Goal: Task Accomplishment & Management: Use online tool/utility

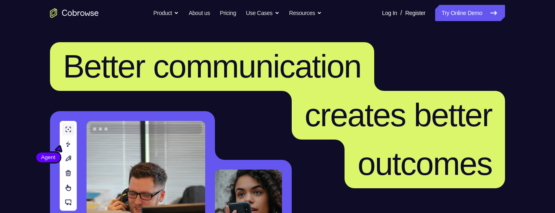
click at [459, 14] on link "Try Online Demo" at bounding box center [470, 13] width 70 height 16
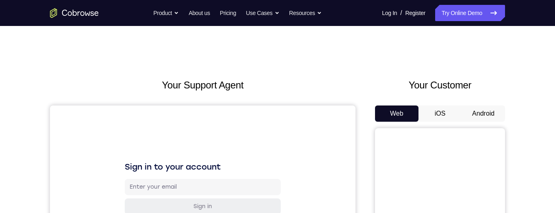
click at [473, 113] on button "Android" at bounding box center [484, 114] width 44 height 16
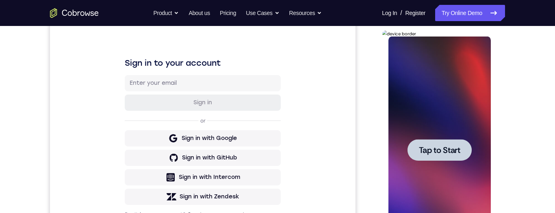
scroll to position [115, 0]
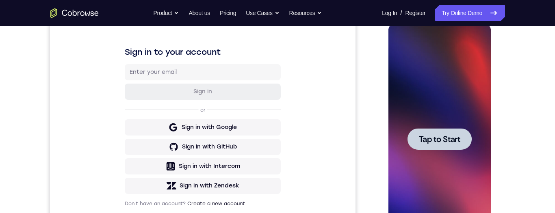
drag, startPoint x: 433, startPoint y: 137, endPoint x: 764, endPoint y: 114, distance: 331.4
click at [433, 137] on span "Tap to Start" at bounding box center [439, 139] width 41 height 8
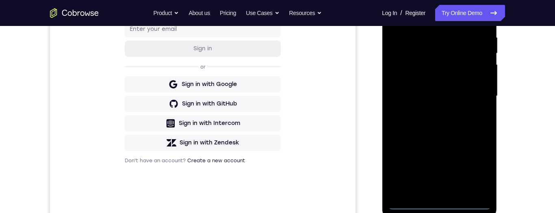
scroll to position [159, 0]
click at [440, 202] on div at bounding box center [439, 96] width 102 height 228
click at [474, 167] on div at bounding box center [439, 96] width 102 height 228
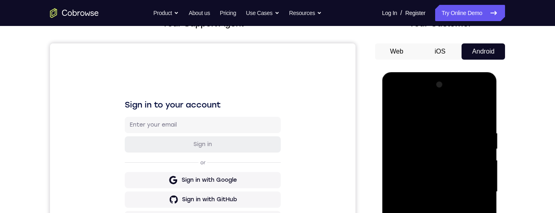
scroll to position [62, 0]
click at [453, 117] on div at bounding box center [439, 193] width 102 height 228
click at [467, 188] on div at bounding box center [439, 193] width 102 height 228
click at [431, 213] on div at bounding box center [439, 193] width 102 height 228
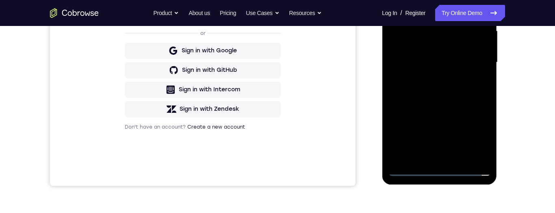
click at [426, 54] on div at bounding box center [439, 63] width 102 height 228
click at [444, 42] on div at bounding box center [439, 63] width 102 height 228
click at [460, 63] on div at bounding box center [439, 63] width 102 height 228
click at [442, 89] on div at bounding box center [439, 63] width 102 height 228
click at [439, 83] on div at bounding box center [439, 63] width 102 height 228
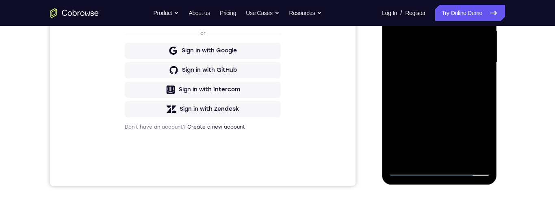
click at [440, 108] on div at bounding box center [439, 63] width 102 height 228
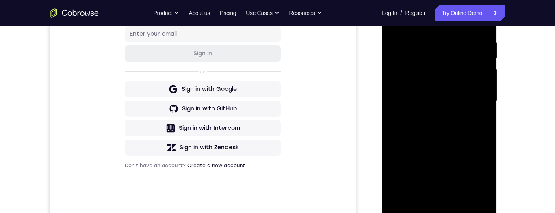
click at [441, 135] on div at bounding box center [439, 101] width 102 height 228
click at [461, 196] on div at bounding box center [439, 101] width 102 height 228
click at [446, 145] on div at bounding box center [439, 101] width 102 height 228
click at [437, 152] on div at bounding box center [439, 101] width 102 height 228
click at [461, 83] on div at bounding box center [439, 101] width 102 height 228
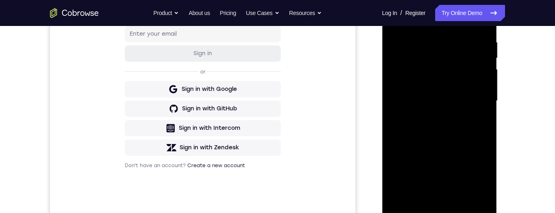
click at [458, 155] on div at bounding box center [439, 101] width 102 height 228
click at [396, 21] on div at bounding box center [439, 101] width 102 height 228
click at [419, 149] on div at bounding box center [439, 101] width 102 height 228
click at [396, 21] on div at bounding box center [439, 101] width 102 height 228
click at [420, 149] on div at bounding box center [439, 101] width 102 height 228
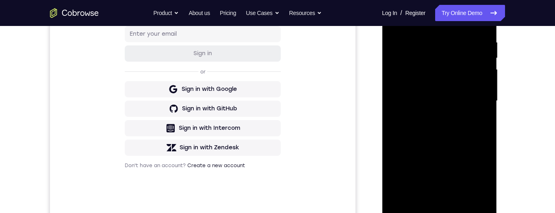
click at [429, 190] on div at bounding box center [439, 101] width 102 height 228
click at [395, 21] on div at bounding box center [439, 101] width 102 height 228
click at [434, 147] on div at bounding box center [439, 101] width 102 height 228
click at [431, 136] on div at bounding box center [439, 101] width 102 height 228
drag, startPoint x: 428, startPoint y: 129, endPoint x: 435, endPoint y: 72, distance: 57.0
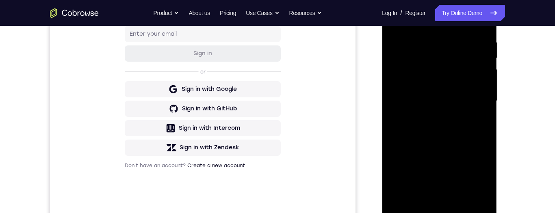
click at [435, 71] on div at bounding box center [439, 101] width 102 height 228
drag, startPoint x: 437, startPoint y: 100, endPoint x: 432, endPoint y: 56, distance: 44.6
click at [435, 51] on div at bounding box center [439, 101] width 102 height 228
click at [396, 20] on div at bounding box center [439, 101] width 102 height 228
click at [434, 170] on div at bounding box center [439, 101] width 102 height 228
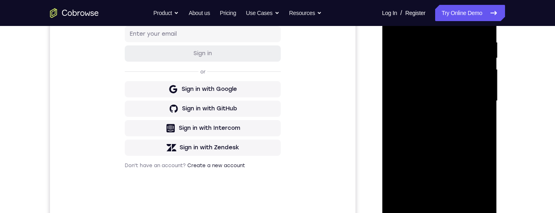
drag, startPoint x: 434, startPoint y: 61, endPoint x: 430, endPoint y: 114, distance: 53.0
click at [430, 114] on div at bounding box center [439, 101] width 102 height 228
click at [397, 19] on div at bounding box center [439, 101] width 102 height 228
drag, startPoint x: 416, startPoint y: 32, endPoint x: 420, endPoint y: -4, distance: 36.8
click at [420, 0] on div at bounding box center [439, 101] width 102 height 228
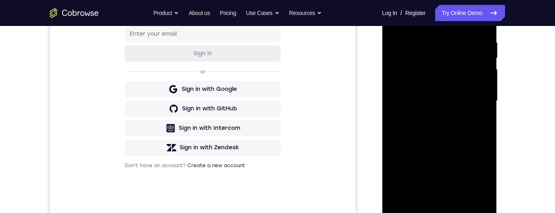
click at [396, 22] on div at bounding box center [439, 101] width 102 height 228
click at [435, 130] on div at bounding box center [439, 101] width 102 height 228
drag, startPoint x: 450, startPoint y: 141, endPoint x: 451, endPoint y: 112, distance: 28.5
click at [456, 98] on div at bounding box center [439, 101] width 102 height 228
click at [427, 167] on div at bounding box center [439, 101] width 102 height 228
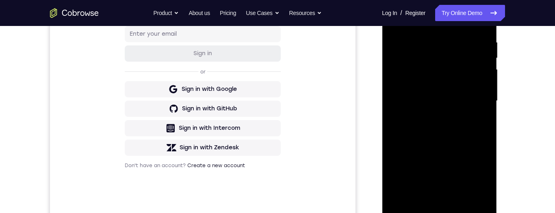
drag, startPoint x: 428, startPoint y: 131, endPoint x: 423, endPoint y: 171, distance: 40.1
click at [424, 178] on div at bounding box center [439, 101] width 102 height 228
click at [403, 37] on div at bounding box center [439, 101] width 102 height 228
click at [399, 17] on div at bounding box center [439, 101] width 102 height 228
click at [395, 17] on div at bounding box center [439, 101] width 102 height 228
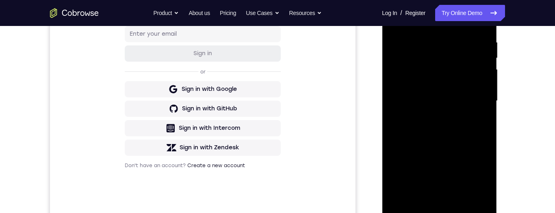
click at [395, 17] on div at bounding box center [439, 101] width 102 height 228
click at [427, 30] on div at bounding box center [439, 101] width 102 height 228
click at [482, 94] on div at bounding box center [439, 101] width 102 height 228
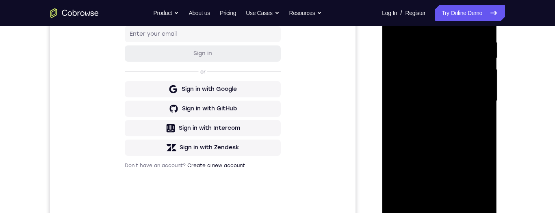
click at [481, 117] on div at bounding box center [439, 101] width 102 height 228
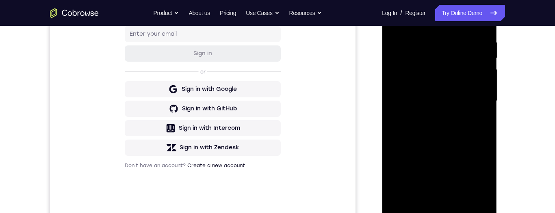
scroll to position [134, 0]
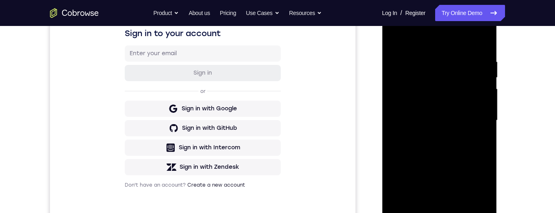
click at [481, 137] on div at bounding box center [439, 121] width 102 height 228
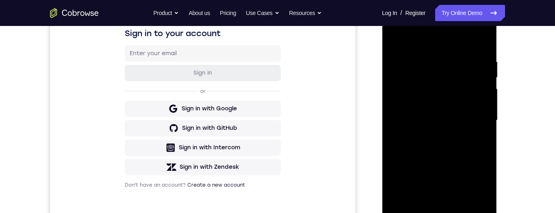
click at [481, 137] on div at bounding box center [439, 121] width 102 height 228
click at [485, 93] on div at bounding box center [439, 121] width 102 height 228
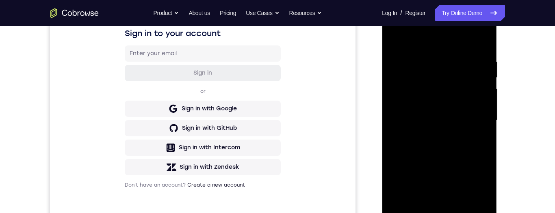
click at [485, 93] on div at bounding box center [439, 121] width 102 height 228
click at [482, 41] on div at bounding box center [439, 121] width 102 height 228
click at [482, 38] on div at bounding box center [439, 121] width 102 height 228
click at [396, 37] on div at bounding box center [439, 121] width 102 height 228
click at [479, 213] on div at bounding box center [439, 121] width 102 height 228
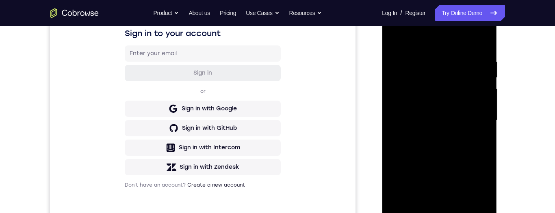
click at [405, 213] on div at bounding box center [439, 121] width 102 height 228
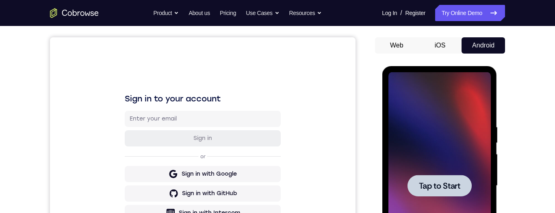
scroll to position [0, 0]
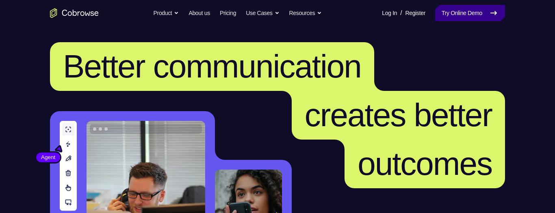
click at [459, 12] on link "Try Online Demo" at bounding box center [470, 13] width 70 height 16
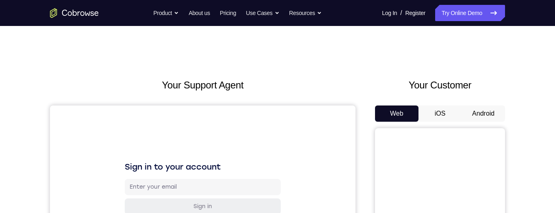
click at [483, 115] on button "Android" at bounding box center [484, 114] width 44 height 16
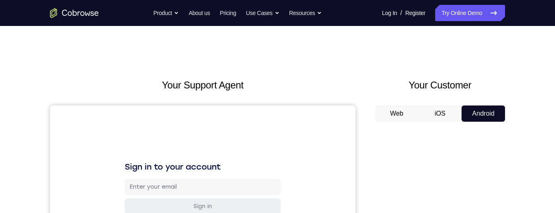
scroll to position [141, 0]
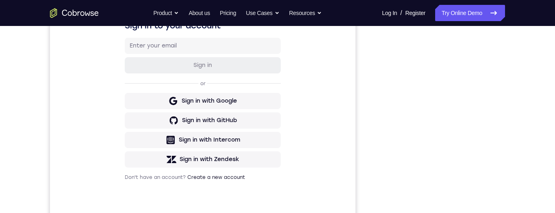
click at [364, 136] on div "Your Support Agent Your Customer Web iOS Android" at bounding box center [277, 87] width 455 height 300
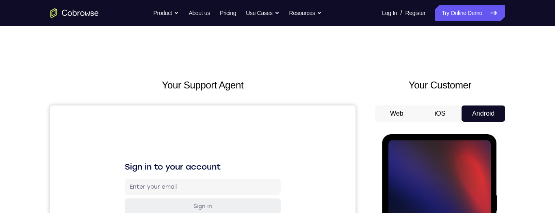
scroll to position [120, 0]
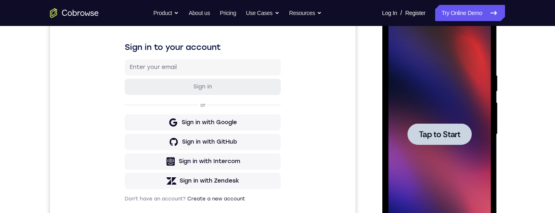
click at [457, 128] on div at bounding box center [439, 135] width 64 height 22
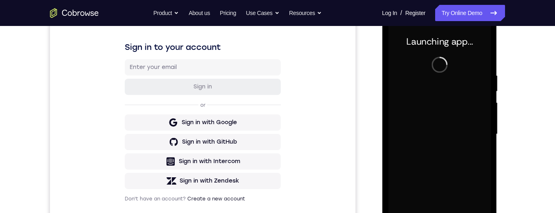
click at [362, 98] on div "Your Support Agent Your Customer Web iOS Android" at bounding box center [277, 108] width 455 height 300
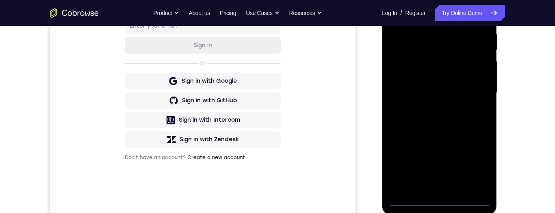
scroll to position [163, 0]
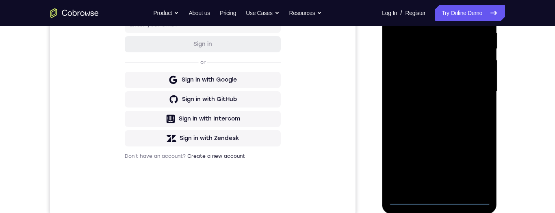
click at [440, 200] on div at bounding box center [439, 92] width 102 height 228
click at [475, 161] on div at bounding box center [439, 92] width 102 height 228
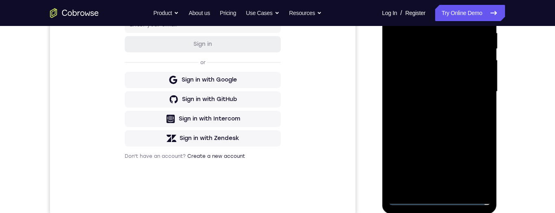
scroll to position [241, 0]
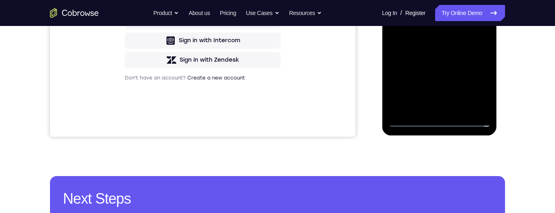
click at [477, 84] on div at bounding box center [439, 14] width 102 height 228
click at [455, 0] on div at bounding box center [439, 14] width 102 height 228
click at [440, 0] on div at bounding box center [439, 14] width 102 height 228
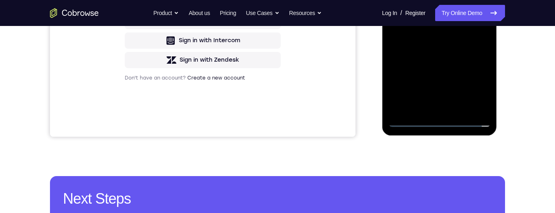
click at [440, 0] on div at bounding box center [439, 14] width 102 height 228
click at [395, 0] on div at bounding box center [439, 14] width 102 height 228
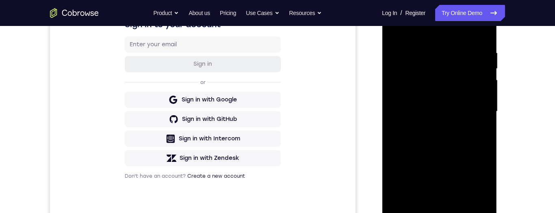
click at [476, 109] on div at bounding box center [439, 112] width 102 height 228
click at [433, 126] on div at bounding box center [439, 112] width 102 height 228
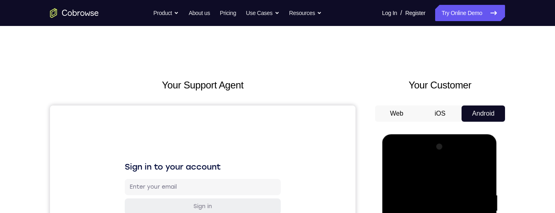
scroll to position [162, 0]
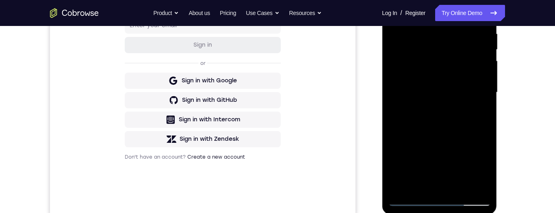
click at [418, 55] on div at bounding box center [439, 93] width 102 height 228
click at [409, 69] on div at bounding box center [439, 93] width 102 height 228
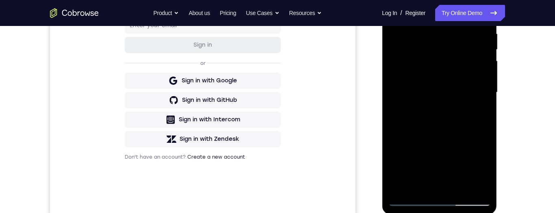
click at [412, 76] on div at bounding box center [439, 93] width 102 height 228
click at [421, 93] on div at bounding box center [439, 93] width 102 height 228
click at [449, 93] on div at bounding box center [439, 93] width 102 height 228
click at [440, 119] on div at bounding box center [439, 93] width 102 height 228
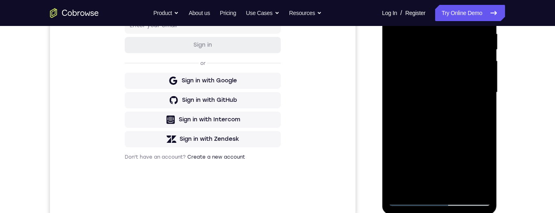
click at [440, 120] on div at bounding box center [439, 93] width 102 height 228
click at [435, 90] on div at bounding box center [439, 93] width 102 height 228
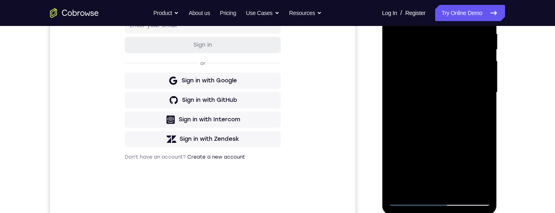
click at [435, 90] on div at bounding box center [439, 93] width 102 height 228
click at [438, 120] on div at bounding box center [439, 93] width 102 height 228
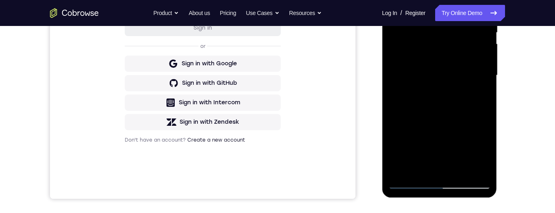
scroll to position [179, 0]
click at [440, 118] on div at bounding box center [439, 75] width 102 height 228
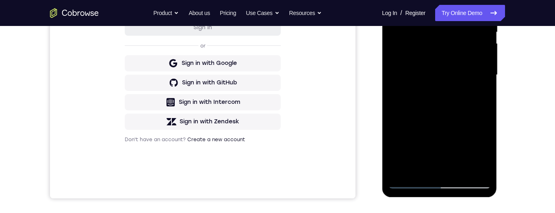
click at [440, 118] on div at bounding box center [439, 75] width 102 height 228
click at [440, 122] on div at bounding box center [439, 75] width 102 height 228
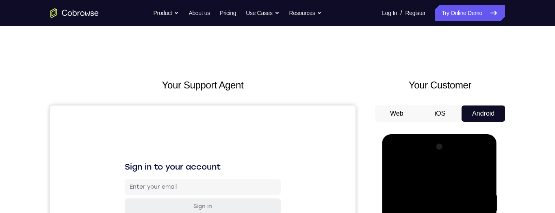
scroll to position [48, 0]
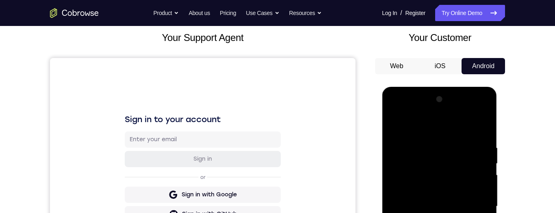
click at [440, 213] on div at bounding box center [439, 207] width 102 height 228
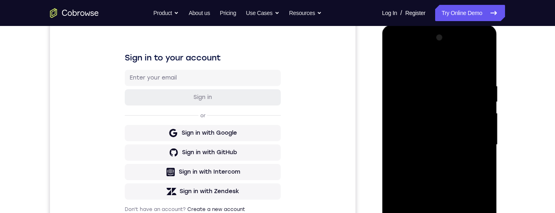
scroll to position [0, 0]
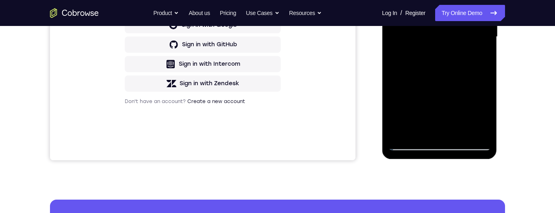
scroll to position [156, 0]
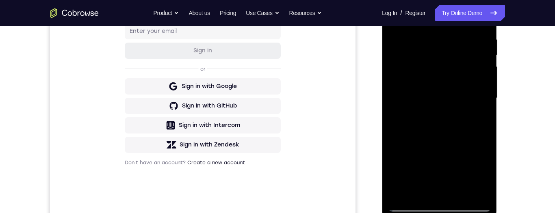
click at [462, 193] on div at bounding box center [439, 99] width 102 height 228
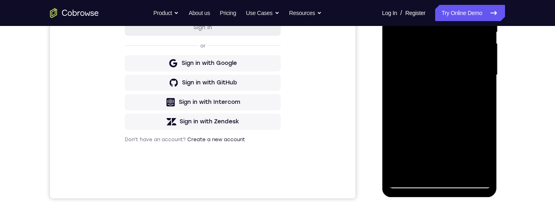
click at [462, 170] on div at bounding box center [439, 75] width 102 height 228
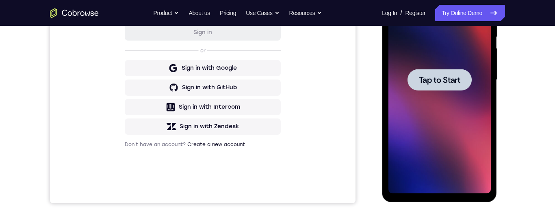
scroll to position [60, 0]
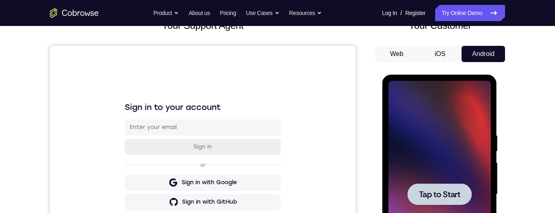
click at [448, 195] on span "Tap to Start" at bounding box center [439, 195] width 41 height 8
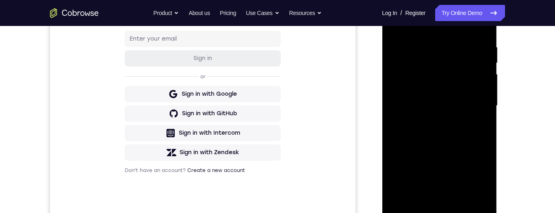
scroll to position [166, 0]
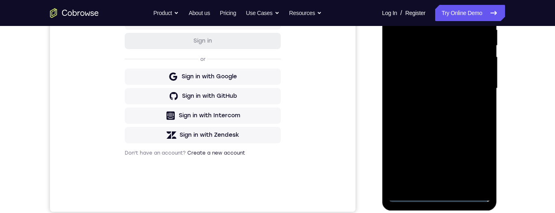
click at [532, 118] on div "Your Support Agent Your Customer Web iOS Android Next Steps We’d be happy to gi…" at bounding box center [277, 128] width 520 height 536
click at [437, 194] on div at bounding box center [439, 89] width 102 height 228
click at [477, 163] on div at bounding box center [439, 89] width 102 height 228
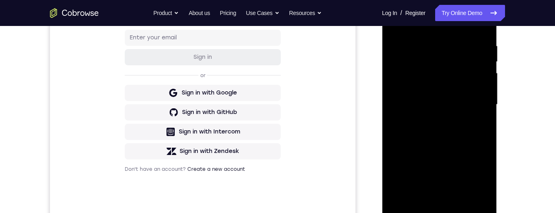
click at [454, 24] on div at bounding box center [439, 105] width 102 height 228
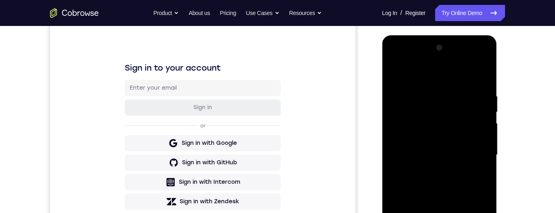
scroll to position [137, 0]
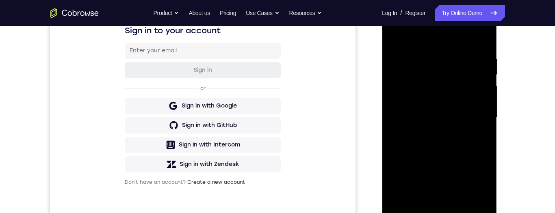
click at [470, 116] on div at bounding box center [439, 118] width 102 height 228
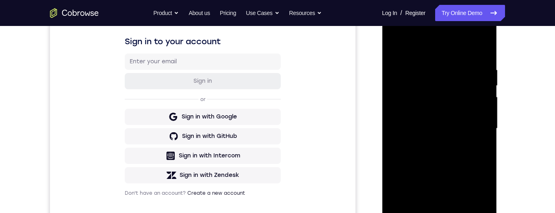
click at [430, 141] on div at bounding box center [439, 129] width 102 height 228
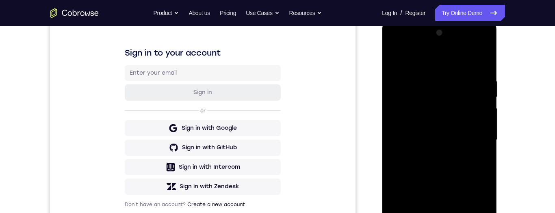
click at [434, 131] on div at bounding box center [439, 140] width 102 height 228
click at [440, 122] on div at bounding box center [439, 140] width 102 height 228
click at [457, 139] on div at bounding box center [439, 140] width 102 height 228
click at [445, 169] on div at bounding box center [439, 140] width 102 height 228
click at [440, 163] on div at bounding box center [439, 140] width 102 height 228
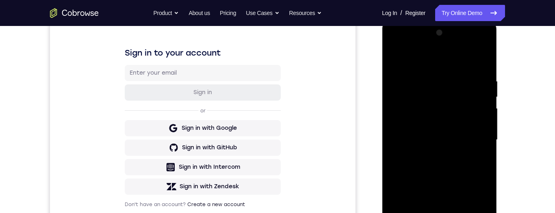
click at [475, 61] on div at bounding box center [439, 140] width 102 height 228
click at [438, 184] on div at bounding box center [439, 140] width 102 height 228
click at [438, 172] on div at bounding box center [439, 140] width 102 height 228
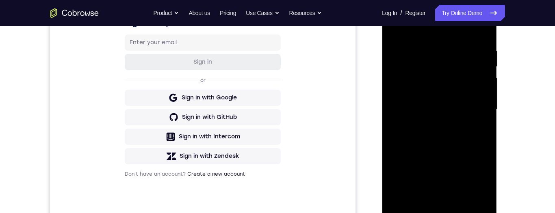
click at [460, 202] on div at bounding box center [439, 110] width 102 height 228
click at [440, 147] on div at bounding box center [439, 110] width 102 height 228
click at [438, 90] on div at bounding box center [439, 110] width 102 height 228
click at [461, 183] on div at bounding box center [439, 110] width 102 height 228
click at [461, 186] on div at bounding box center [439, 110] width 102 height 228
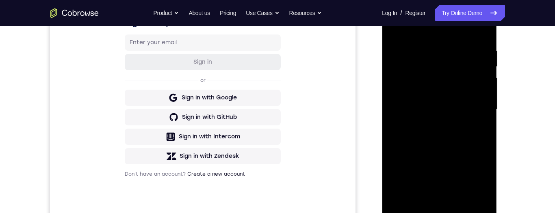
click at [442, 145] on div at bounding box center [439, 110] width 102 height 228
click at [396, 31] on div at bounding box center [439, 110] width 102 height 228
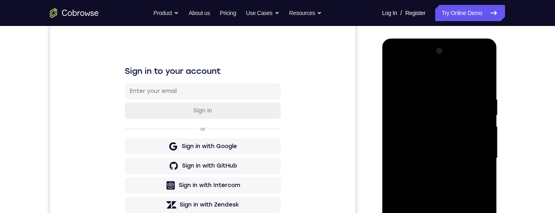
click at [423, 153] on div at bounding box center [439, 159] width 102 height 228
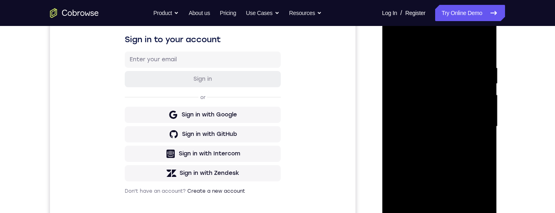
scroll to position [143, 0]
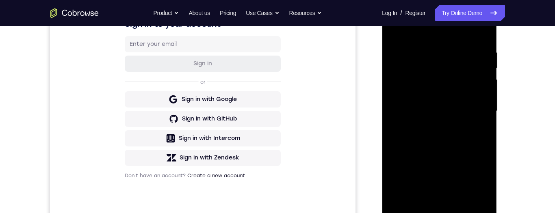
click at [397, 33] on div at bounding box center [439, 112] width 102 height 228
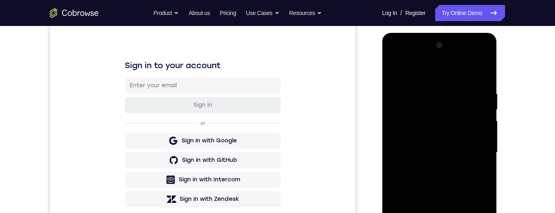
click at [399, 70] on div at bounding box center [439, 153] width 102 height 228
click at [429, 88] on div at bounding box center [439, 153] width 102 height 228
click at [485, 152] on div at bounding box center [439, 153] width 102 height 228
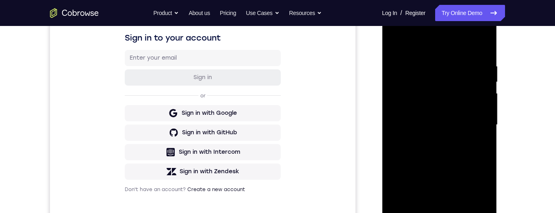
click at [485, 125] on div at bounding box center [439, 125] width 102 height 228
click at [486, 93] on div at bounding box center [439, 125] width 102 height 228
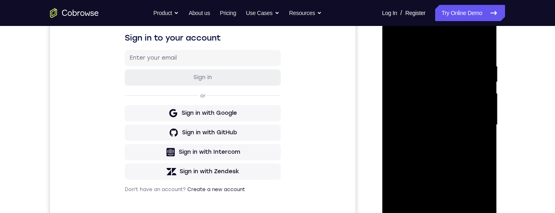
click at [486, 93] on div at bounding box center [439, 125] width 102 height 228
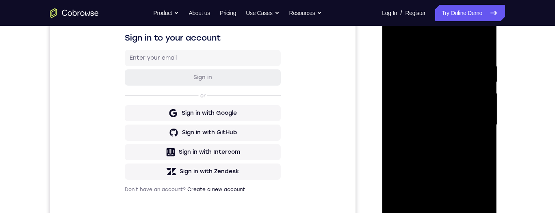
click at [486, 93] on div at bounding box center [439, 125] width 102 height 228
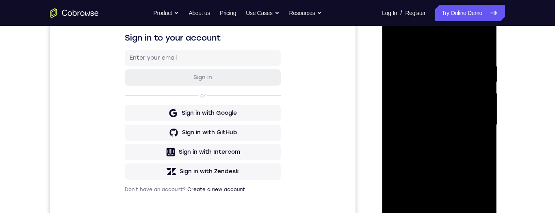
click at [486, 93] on div at bounding box center [439, 125] width 102 height 228
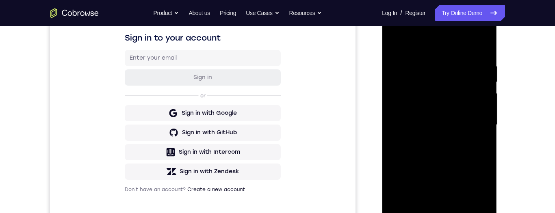
click at [486, 93] on div at bounding box center [439, 125] width 102 height 228
click at [480, 47] on div at bounding box center [439, 125] width 102 height 228
click at [459, 213] on div at bounding box center [439, 125] width 102 height 228
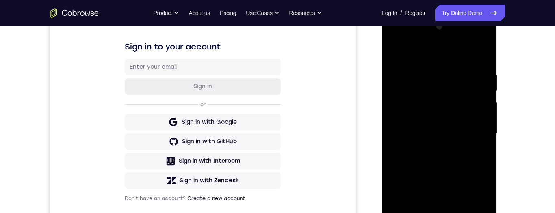
scroll to position [124, 0]
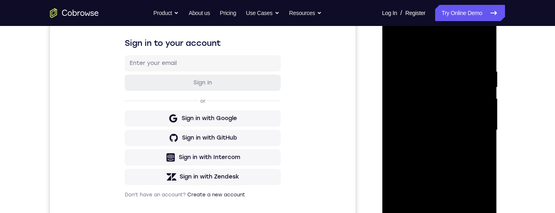
click at [397, 49] on div at bounding box center [439, 131] width 102 height 228
click at [459, 213] on div at bounding box center [439, 131] width 102 height 228
click at [400, 75] on div at bounding box center [439, 131] width 102 height 228
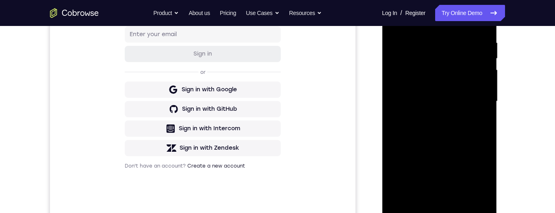
click at [404, 42] on div at bounding box center [439, 102] width 102 height 228
click at [420, 196] on div at bounding box center [439, 102] width 102 height 228
click at [454, 46] on div at bounding box center [439, 102] width 102 height 228
click at [430, 168] on div at bounding box center [439, 102] width 102 height 228
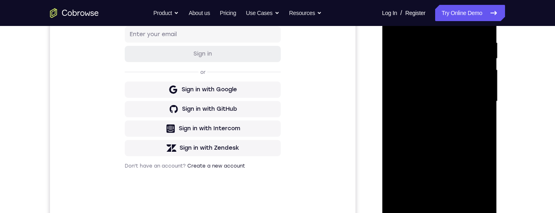
click at [430, 168] on div at bounding box center [439, 102] width 102 height 228
click at [427, 181] on div at bounding box center [439, 102] width 102 height 228
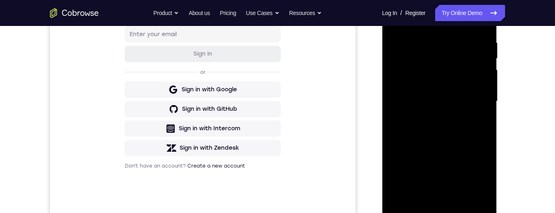
click at [483, 18] on div at bounding box center [439, 102] width 102 height 228
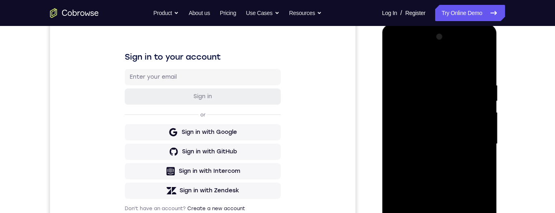
click at [396, 61] on div at bounding box center [439, 144] width 102 height 228
click at [488, 179] on div at bounding box center [439, 144] width 102 height 228
click at [486, 181] on div at bounding box center [439, 144] width 102 height 228
click at [458, 213] on div at bounding box center [439, 144] width 102 height 228
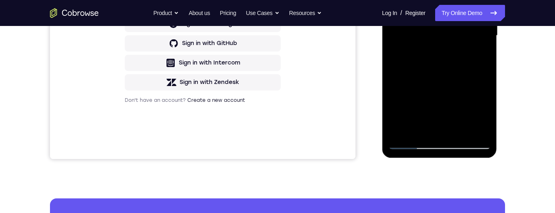
scroll to position [137, 0]
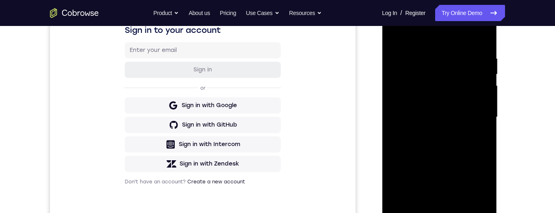
click at [449, 167] on div at bounding box center [439, 118] width 102 height 228
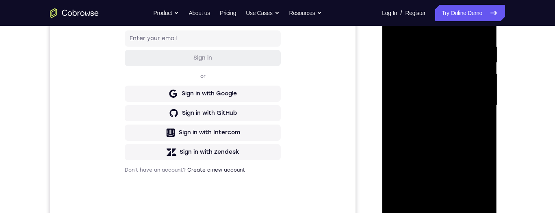
click at [396, 23] on div at bounding box center [439, 106] width 102 height 228
click at [397, 22] on div at bounding box center [439, 106] width 102 height 228
drag, startPoint x: 453, startPoint y: 54, endPoint x: 455, endPoint y: 39, distance: 15.1
click at [449, 0] on div at bounding box center [439, 107] width 115 height 242
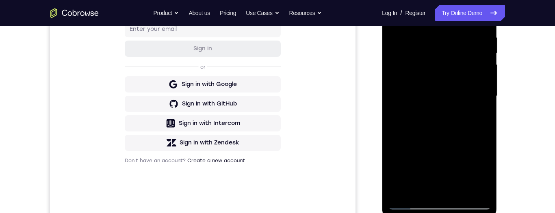
drag, startPoint x: 448, startPoint y: 113, endPoint x: 450, endPoint y: 53, distance: 59.8
click at [450, 53] on div at bounding box center [439, 97] width 102 height 228
drag, startPoint x: 453, startPoint y: 162, endPoint x: 451, endPoint y: 85, distance: 76.5
click at [451, 85] on div at bounding box center [439, 97] width 102 height 228
drag, startPoint x: 444, startPoint y: 160, endPoint x: 443, endPoint y: 94, distance: 65.9
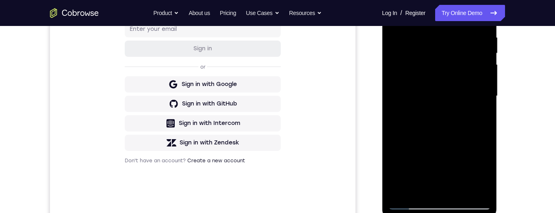
click at [443, 94] on div at bounding box center [439, 97] width 102 height 228
click at [485, 152] on div at bounding box center [439, 97] width 102 height 228
drag, startPoint x: 452, startPoint y: 161, endPoint x: 449, endPoint y: 79, distance: 82.6
click at [449, 77] on div at bounding box center [439, 97] width 102 height 228
drag, startPoint x: 447, startPoint y: 159, endPoint x: 442, endPoint y: 66, distance: 93.7
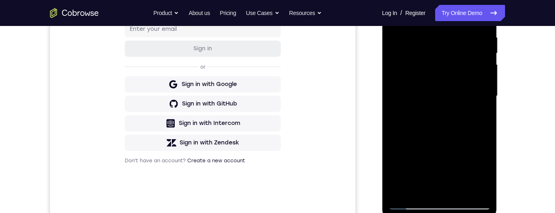
click at [442, 66] on div at bounding box center [439, 97] width 102 height 228
drag, startPoint x: 442, startPoint y: 124, endPoint x: 442, endPoint y: 50, distance: 74.0
click at [442, 50] on div at bounding box center [439, 97] width 102 height 228
drag, startPoint x: 438, startPoint y: 164, endPoint x: 433, endPoint y: 46, distance: 118.0
click at [433, 41] on div at bounding box center [439, 97] width 102 height 228
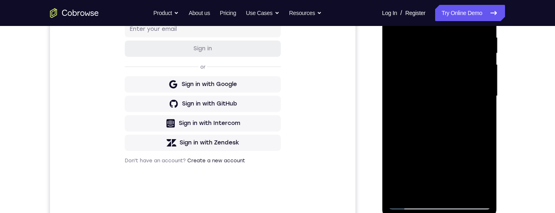
drag, startPoint x: 441, startPoint y: 133, endPoint x: 444, endPoint y: 65, distance: 67.6
click at [444, 65] on div at bounding box center [439, 97] width 102 height 228
drag, startPoint x: 444, startPoint y: 118, endPoint x: 445, endPoint y: 25, distance: 93.1
click at [445, 25] on div at bounding box center [439, 97] width 102 height 228
drag, startPoint x: 450, startPoint y: 120, endPoint x: 448, endPoint y: 24, distance: 96.4
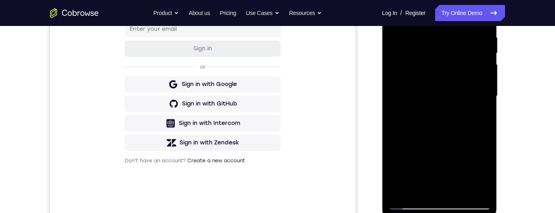
click at [448, 24] on div at bounding box center [439, 97] width 102 height 228
drag, startPoint x: 446, startPoint y: 148, endPoint x: 450, endPoint y: 90, distance: 58.3
click at [451, 88] on div at bounding box center [439, 97] width 102 height 228
drag, startPoint x: 437, startPoint y: 156, endPoint x: 438, endPoint y: 113, distance: 42.3
click at [437, 111] on div at bounding box center [439, 97] width 102 height 228
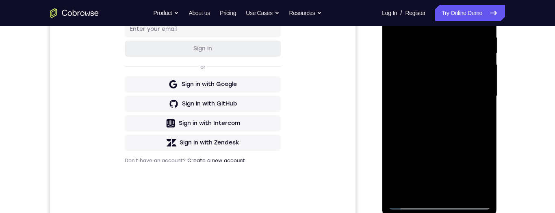
drag, startPoint x: 437, startPoint y: 157, endPoint x: 439, endPoint y: 67, distance: 89.1
click at [439, 67] on div at bounding box center [439, 97] width 102 height 228
drag, startPoint x: 432, startPoint y: 124, endPoint x: 442, endPoint y: 42, distance: 81.9
click at [442, 42] on div at bounding box center [439, 97] width 102 height 228
drag, startPoint x: 442, startPoint y: 154, endPoint x: 444, endPoint y: 96, distance: 58.2
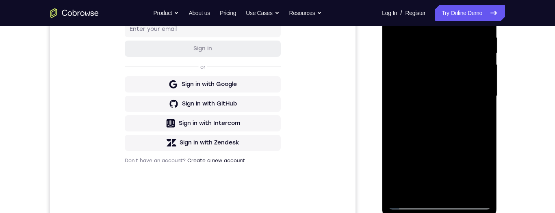
click at [444, 96] on div at bounding box center [439, 97] width 102 height 228
drag, startPoint x: 445, startPoint y: 155, endPoint x: 442, endPoint y: 109, distance: 46.5
click at [442, 109] on div at bounding box center [439, 97] width 102 height 228
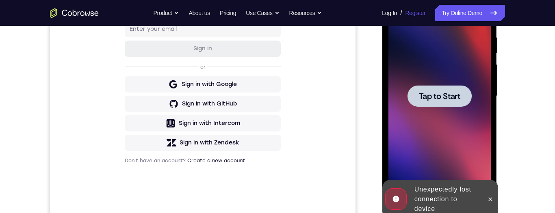
scroll to position [0, 0]
